Goal: Find contact information: Find contact information

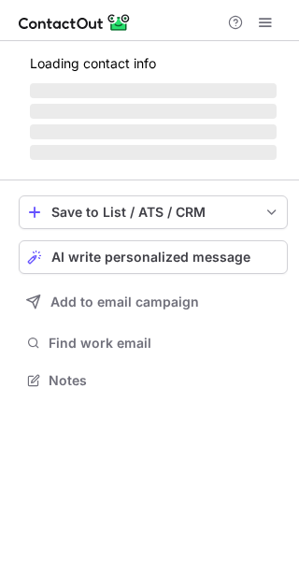
scroll to position [391, 299]
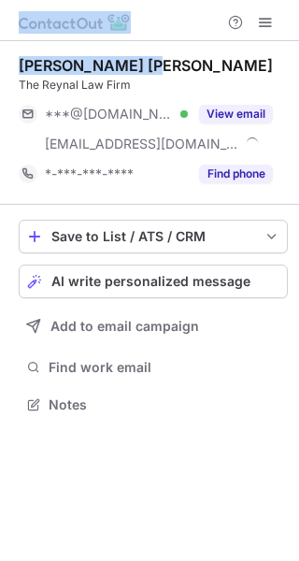
drag, startPoint x: 153, startPoint y: 63, endPoint x: -12, endPoint y: 62, distance: 165.6
click at [0, 62] on html "F. Andino Reynal The Reynal Law Firm ***@gmail.com Verified ***@frlaw.us View e…" at bounding box center [149, 280] width 299 height 561
copy div "F. Andino Reynal"
